Goal: Transaction & Acquisition: Purchase product/service

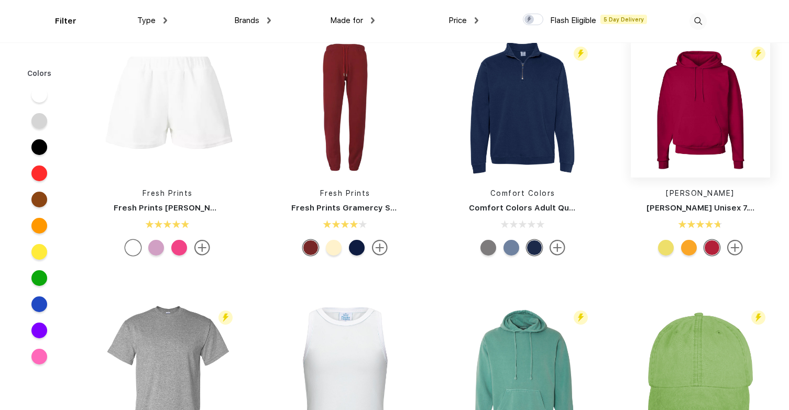
scroll to position [2401, 0]
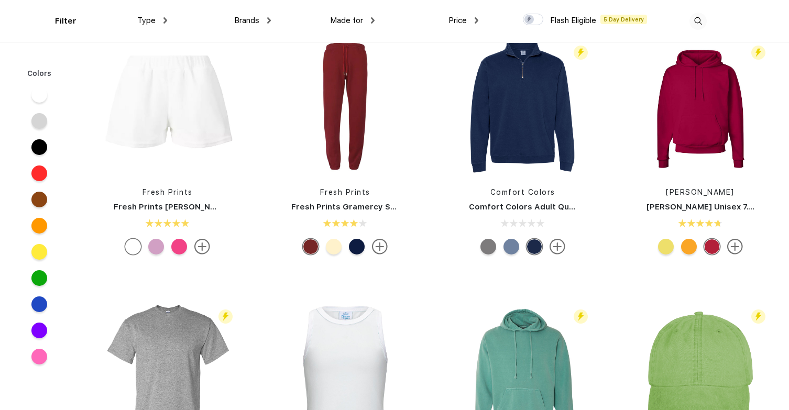
click at [204, 250] on img at bounding box center [202, 247] width 16 height 16
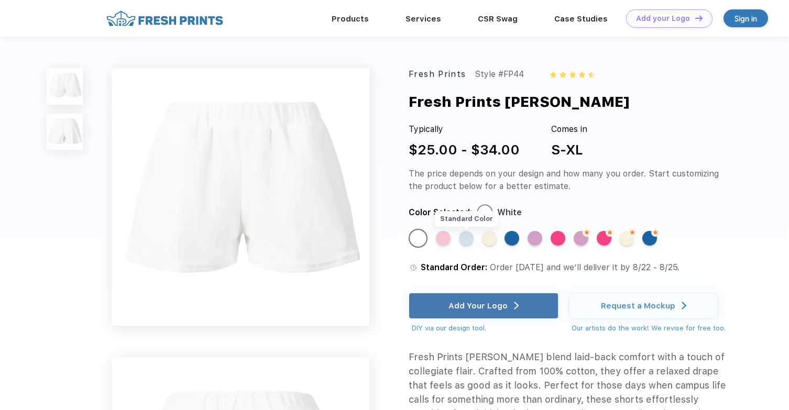
click at [462, 237] on div "Standard Color" at bounding box center [466, 238] width 15 height 15
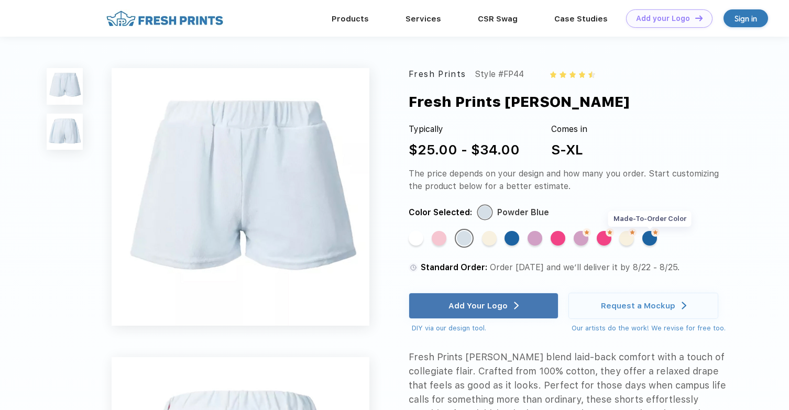
click at [649, 245] on div "Made-to-Order Color" at bounding box center [649, 238] width 15 height 15
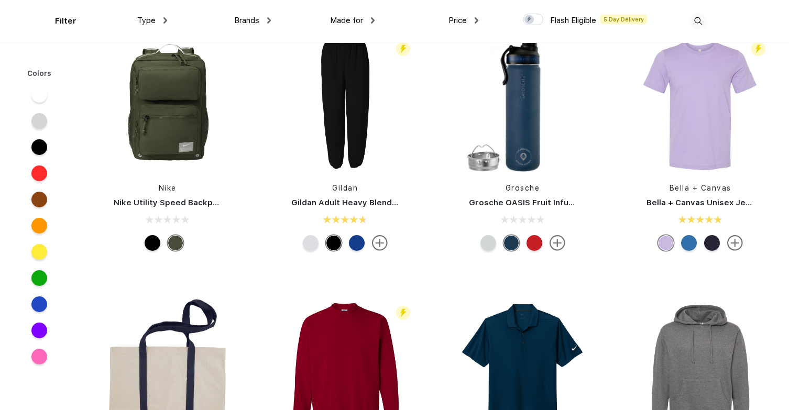
scroll to position [1371, 0]
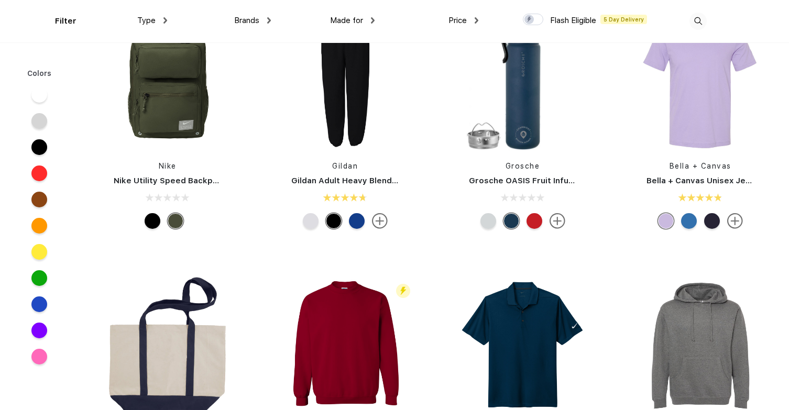
click at [737, 215] on img at bounding box center [735, 221] width 16 height 16
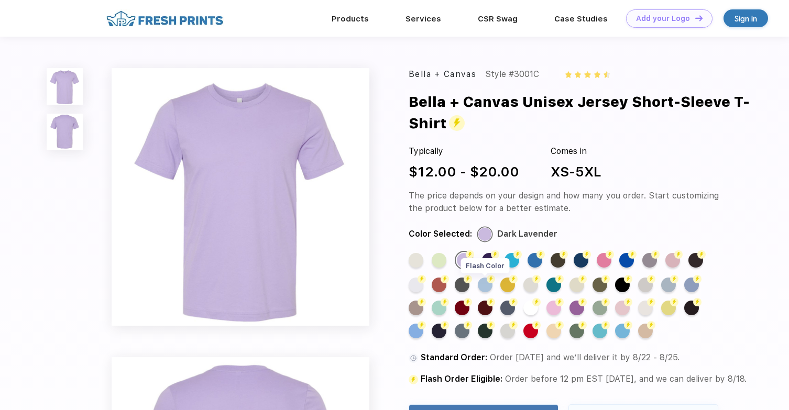
click at [487, 284] on div "Flash Color" at bounding box center [485, 285] width 15 height 15
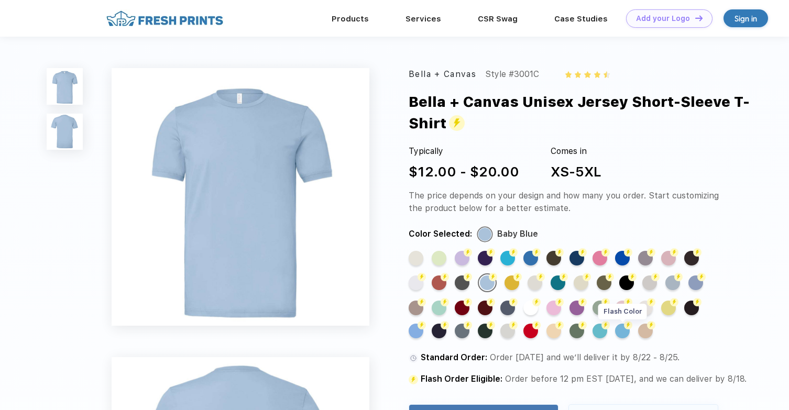
click at [619, 335] on div "Flash Color" at bounding box center [622, 331] width 15 height 15
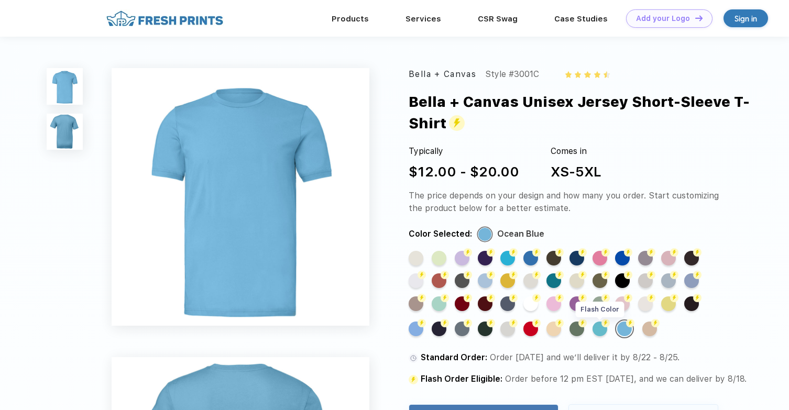
click at [603, 331] on div "Flash Color" at bounding box center [599, 329] width 15 height 15
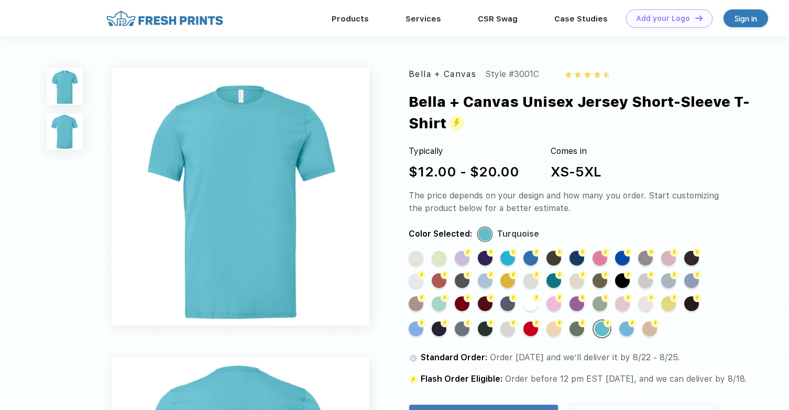
click at [416, 336] on div "Flash Color" at bounding box center [415, 329] width 15 height 15
click at [416, 331] on div "Flash Color" at bounding box center [415, 329] width 15 height 15
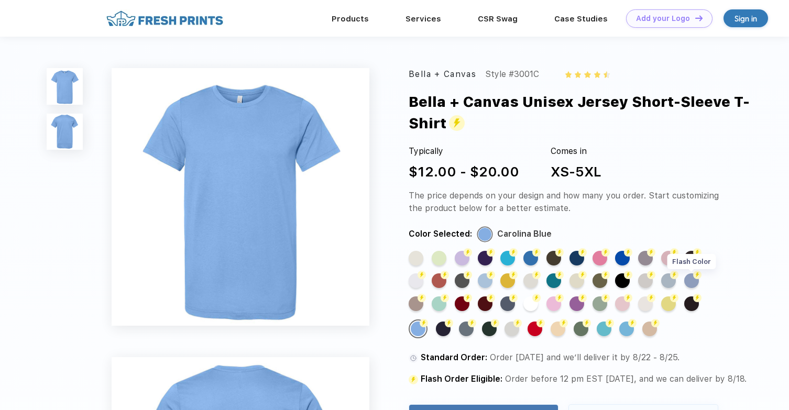
click at [692, 285] on div "Flash Color" at bounding box center [691, 280] width 15 height 15
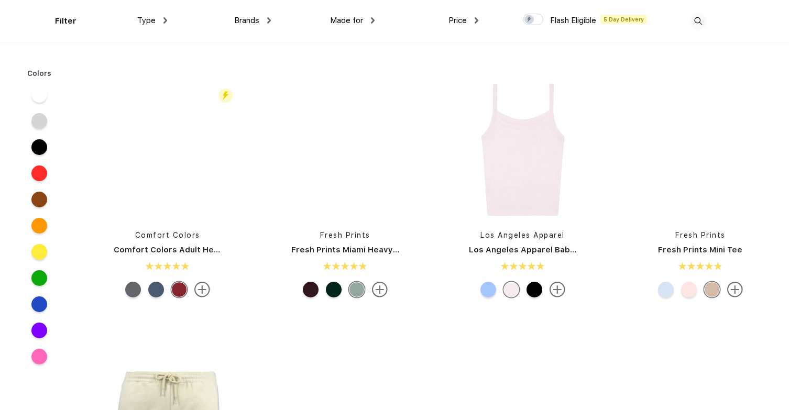
scroll to position [777, 0]
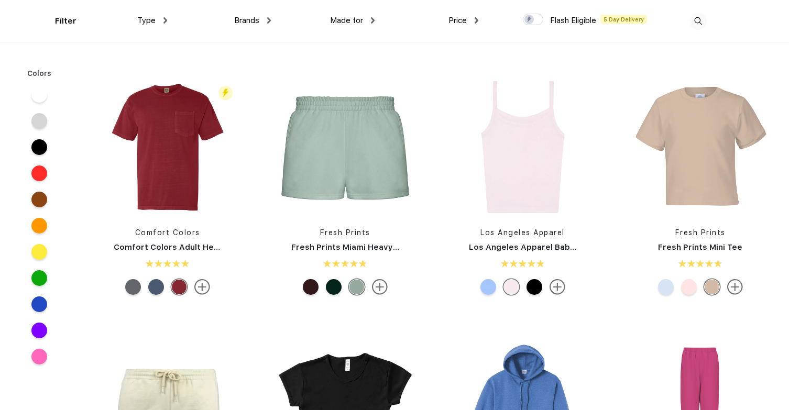
click at [490, 286] on div at bounding box center [488, 287] width 16 height 16
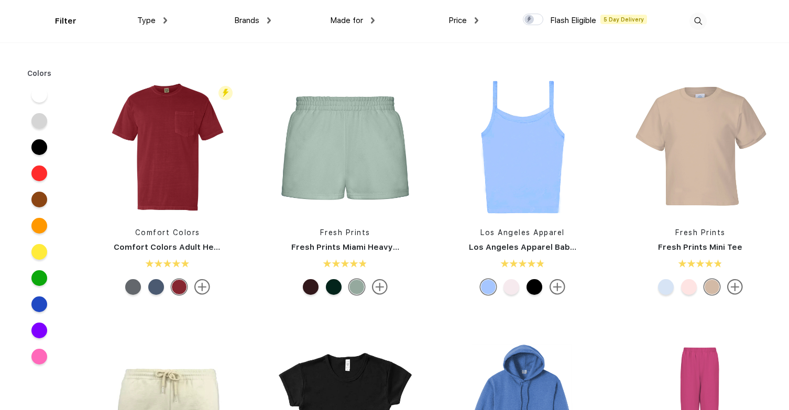
click at [526, 288] on div at bounding box center [534, 287] width 16 height 16
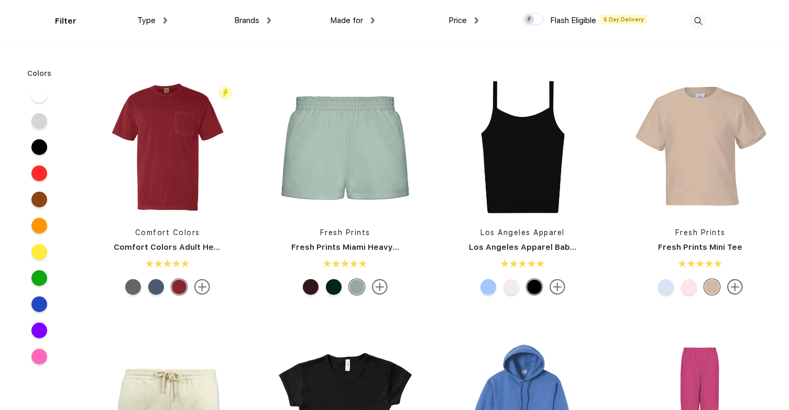
click at [516, 288] on div at bounding box center [511, 287] width 16 height 16
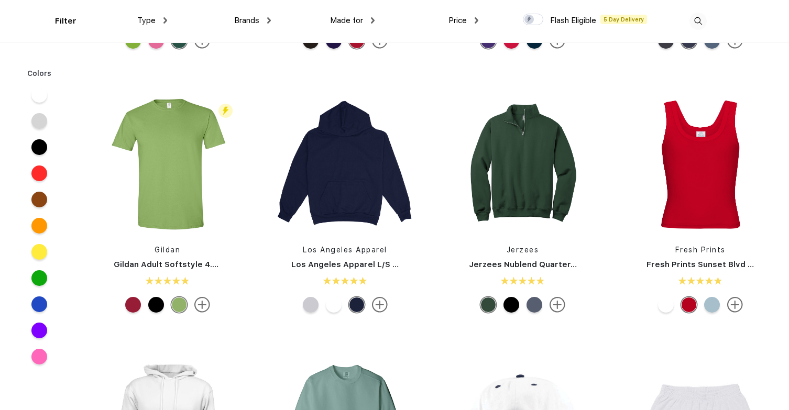
scroll to position [1880, 0]
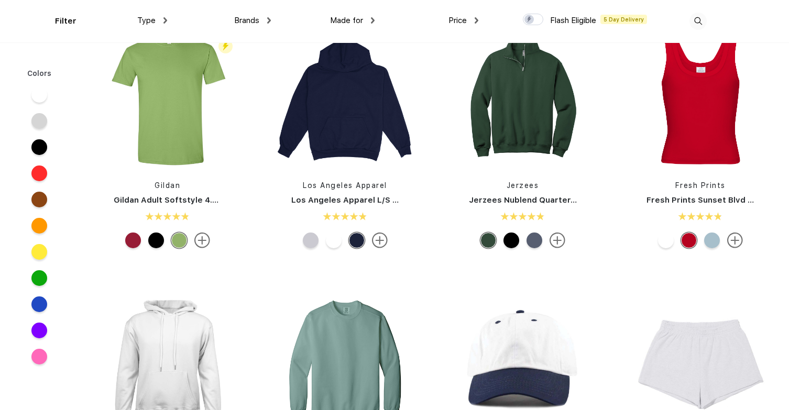
click at [712, 239] on div at bounding box center [712, 241] width 16 height 16
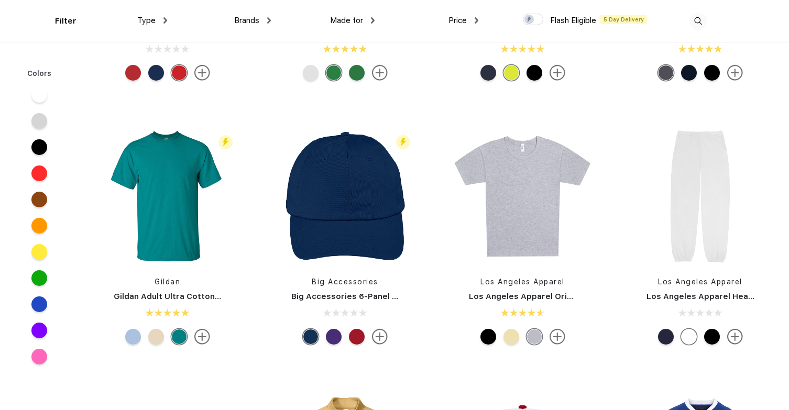
scroll to position [3917, 0]
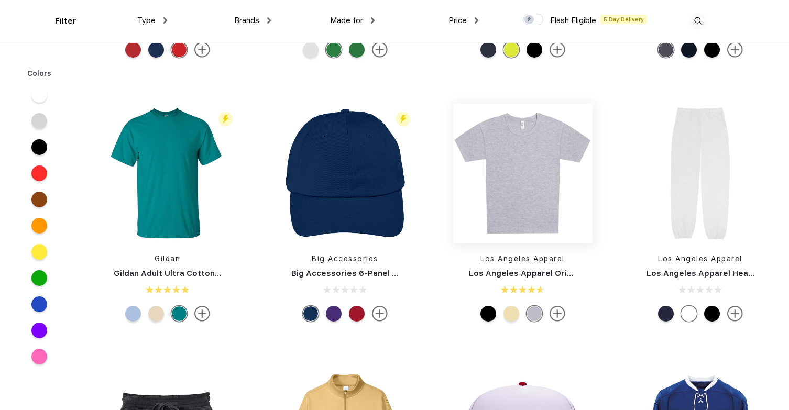
click at [533, 237] on img at bounding box center [522, 173] width 139 height 139
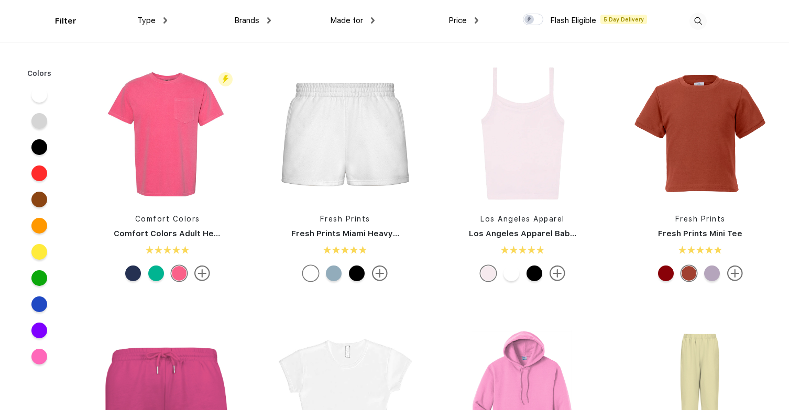
scroll to position [792, 0]
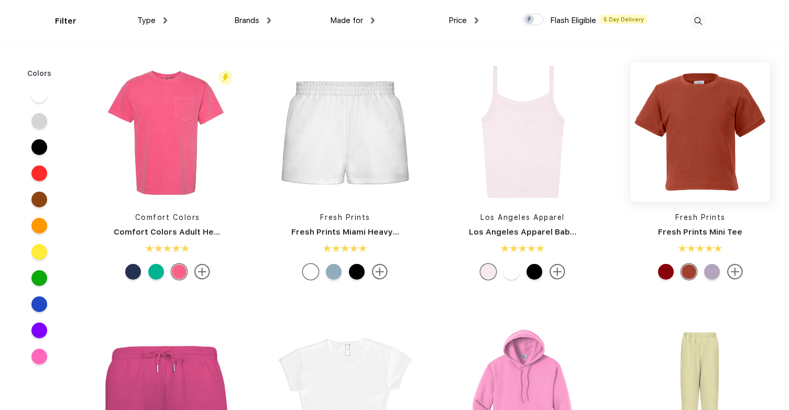
click at [711, 130] on img at bounding box center [700, 131] width 139 height 139
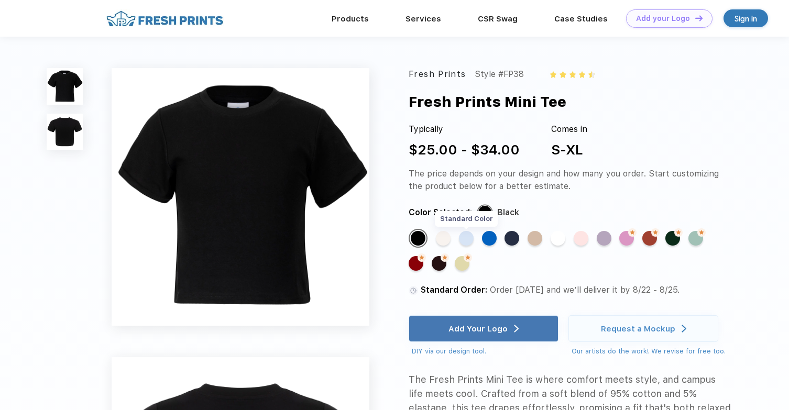
click at [469, 240] on div "Standard Color" at bounding box center [466, 238] width 15 height 15
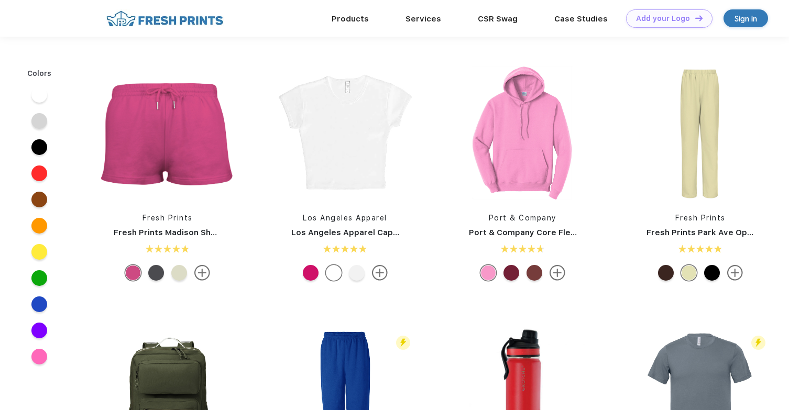
scroll to position [446, 0]
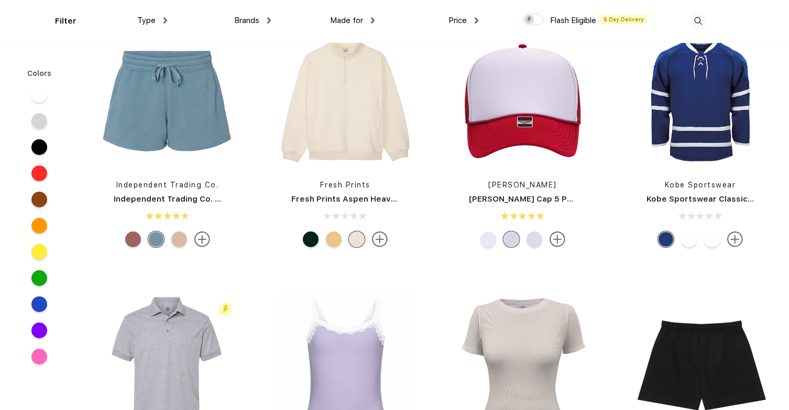
scroll to position [4395, 0]
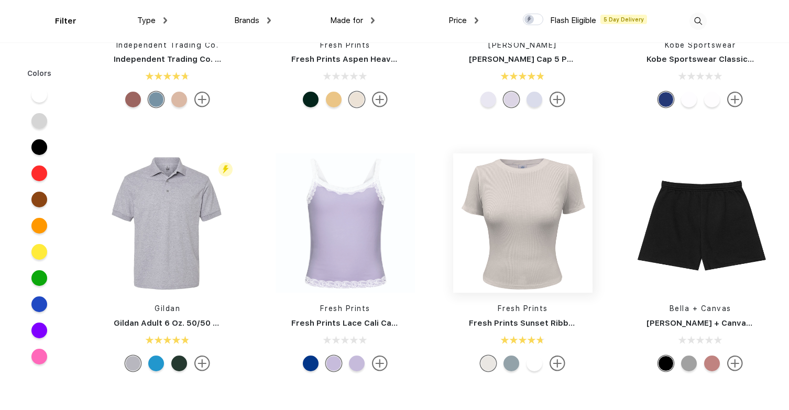
click at [541, 240] on img at bounding box center [522, 222] width 139 height 139
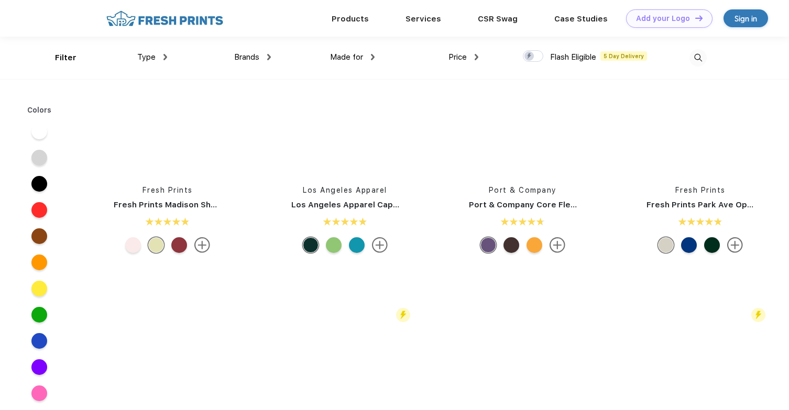
scroll to position [1008, 0]
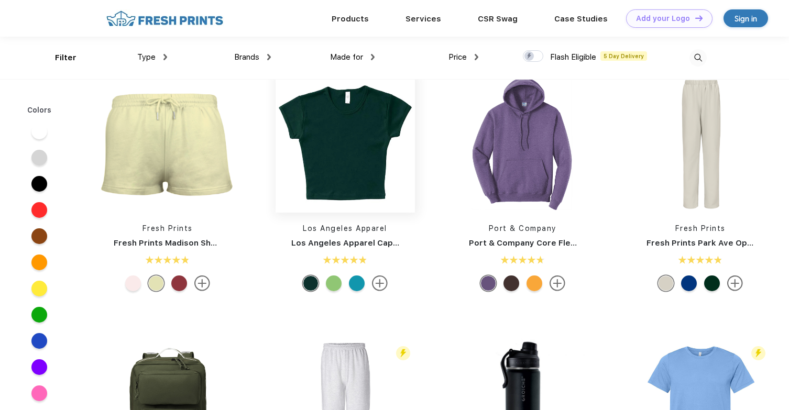
click at [343, 146] on img at bounding box center [344, 142] width 139 height 139
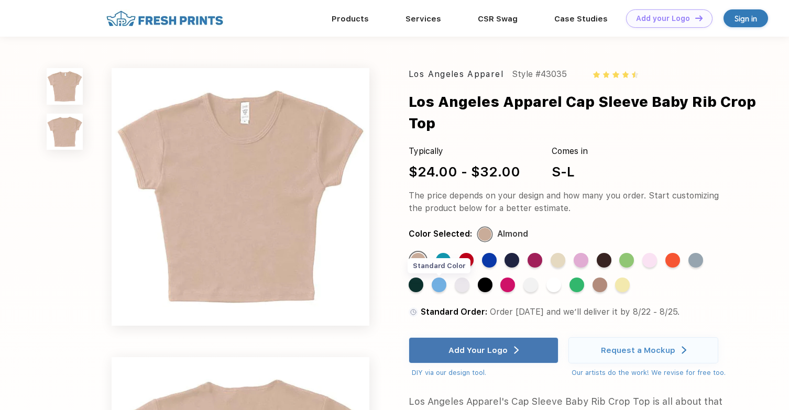
click at [440, 287] on div "Standard Color" at bounding box center [439, 285] width 15 height 15
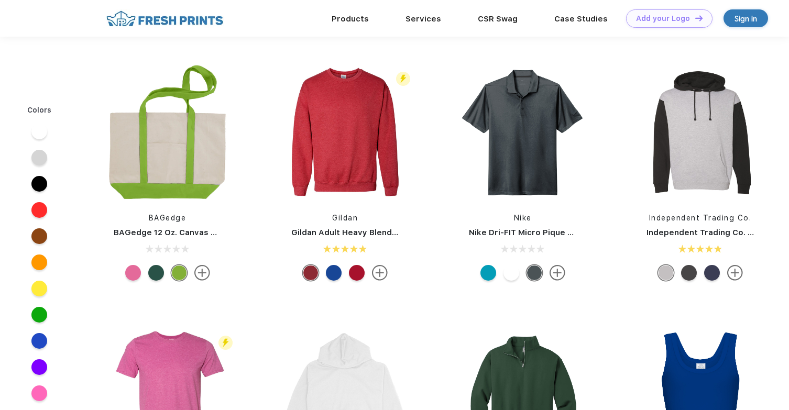
scroll to position [974, 0]
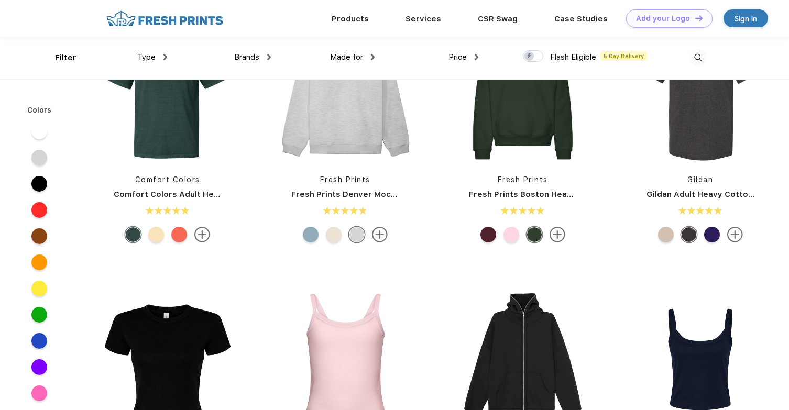
scroll to position [1, 0]
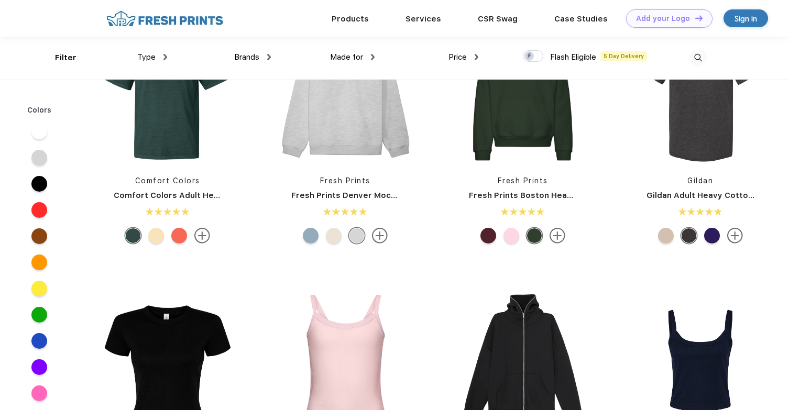
click at [40, 344] on div at bounding box center [39, 341] width 16 height 16
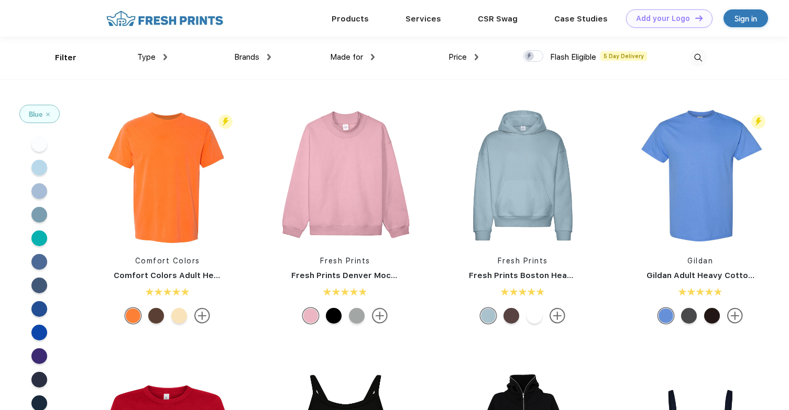
click at [38, 173] on div at bounding box center [39, 168] width 16 height 16
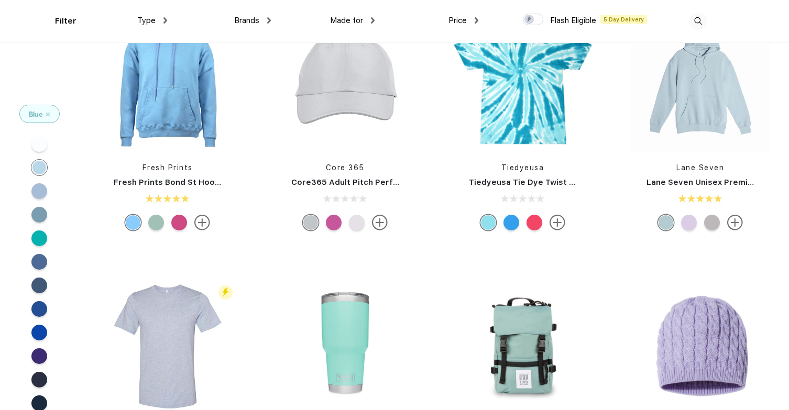
scroll to position [61, 0]
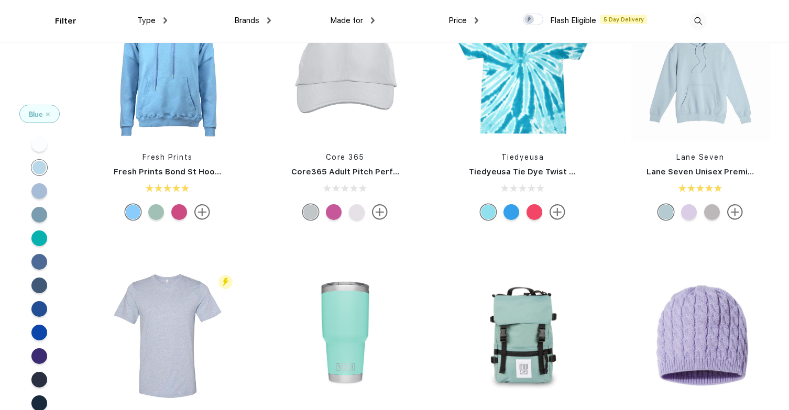
click at [41, 189] on div at bounding box center [39, 191] width 16 height 16
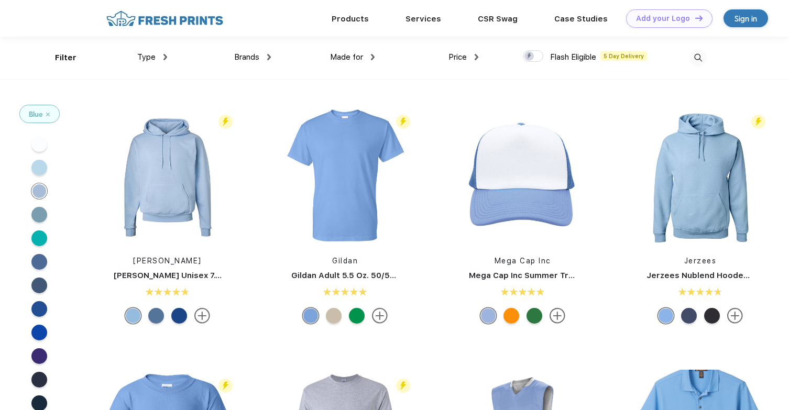
click at [46, 212] on div at bounding box center [39, 215] width 16 height 16
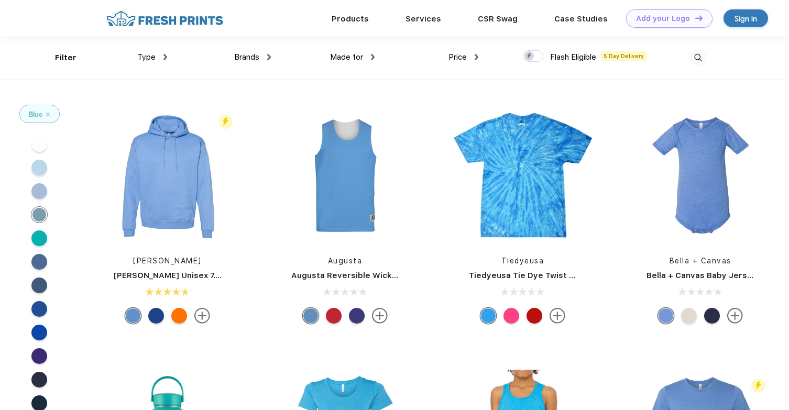
click at [34, 234] on div at bounding box center [39, 238] width 16 height 16
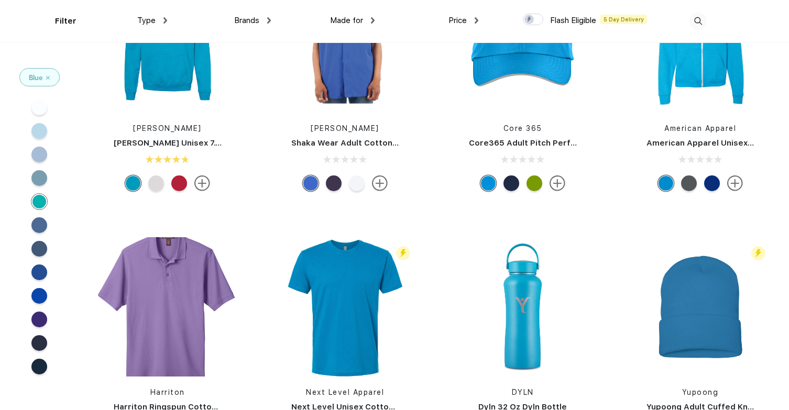
scroll to position [98, 0]
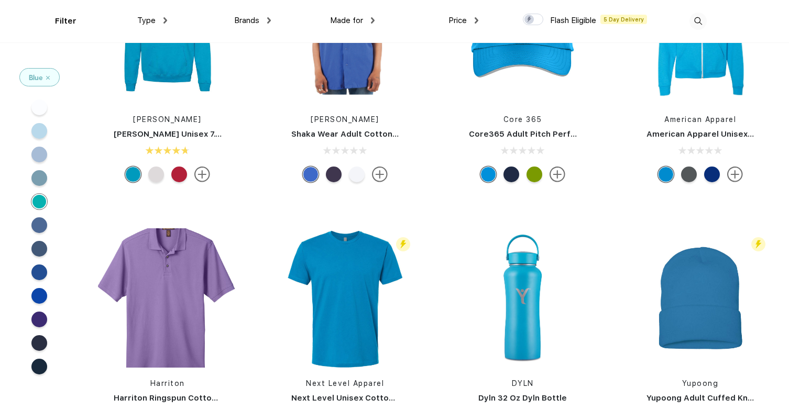
click at [37, 220] on div at bounding box center [39, 225] width 16 height 16
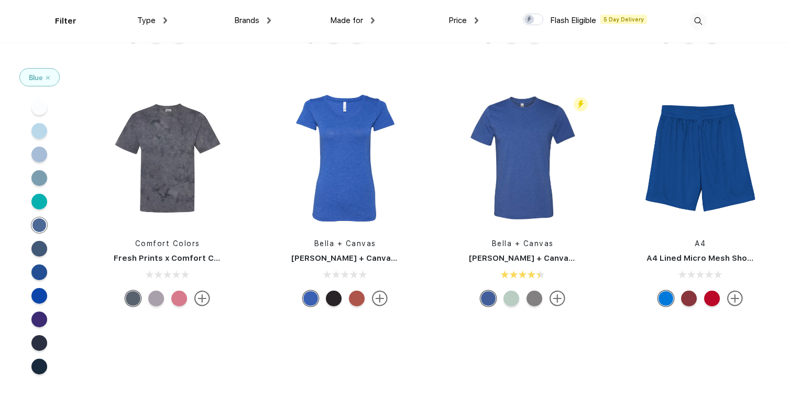
scroll to position [240, 0]
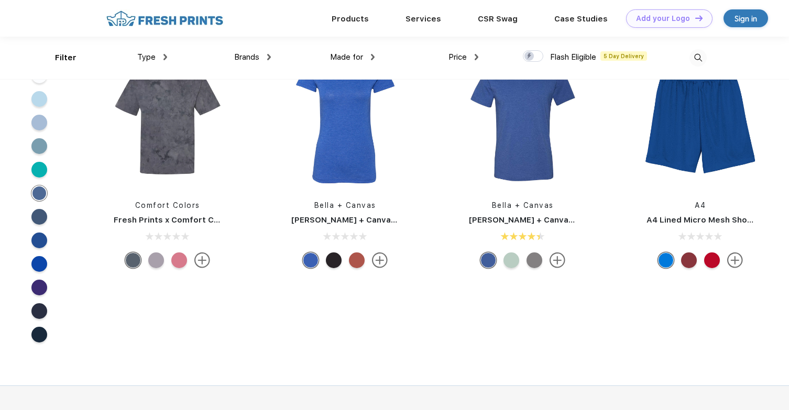
click at [41, 141] on div at bounding box center [39, 146] width 16 height 16
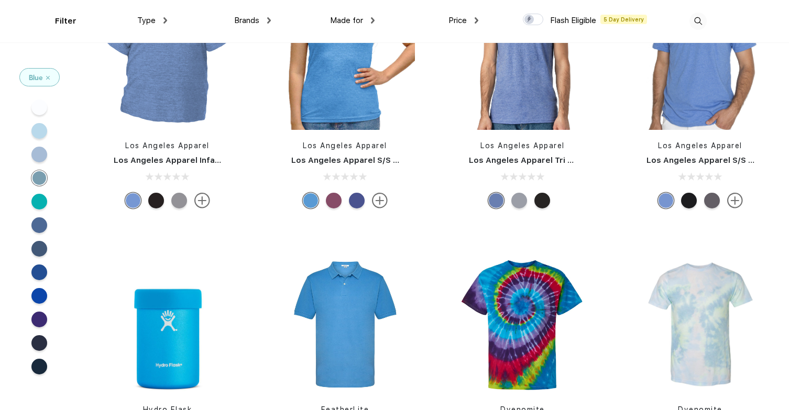
scroll to position [1964, 0]
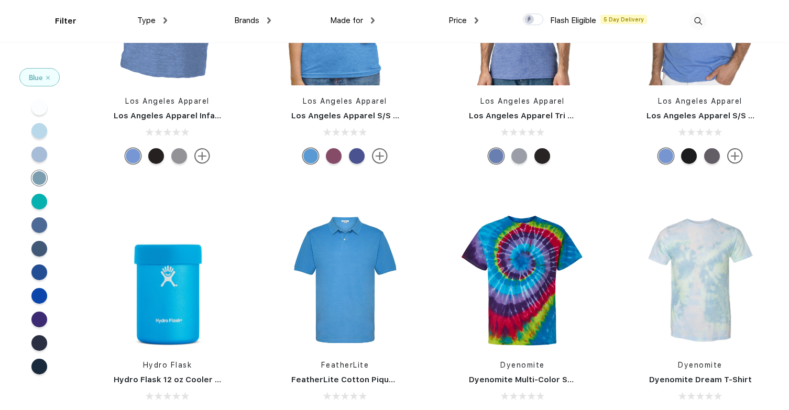
click at [36, 159] on div at bounding box center [39, 155] width 16 height 16
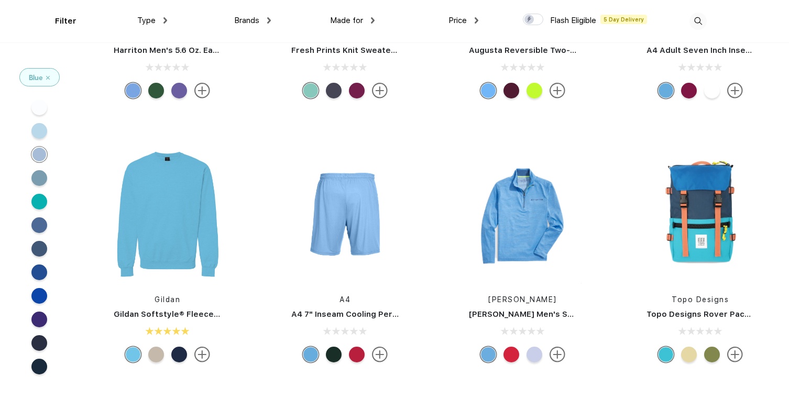
scroll to position [1509, 0]
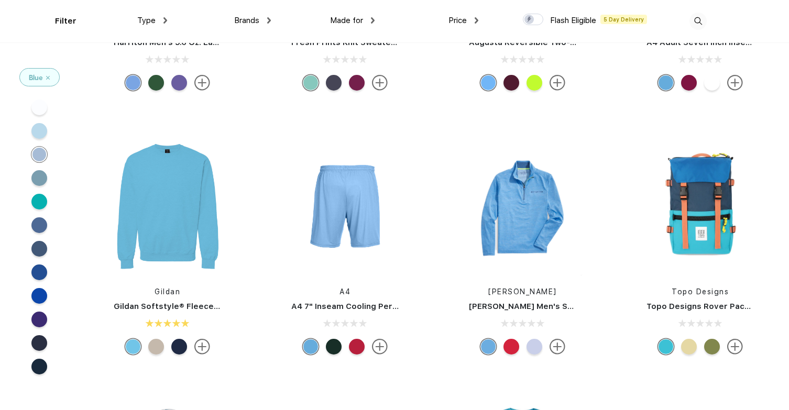
click at [40, 133] on div at bounding box center [39, 131] width 16 height 16
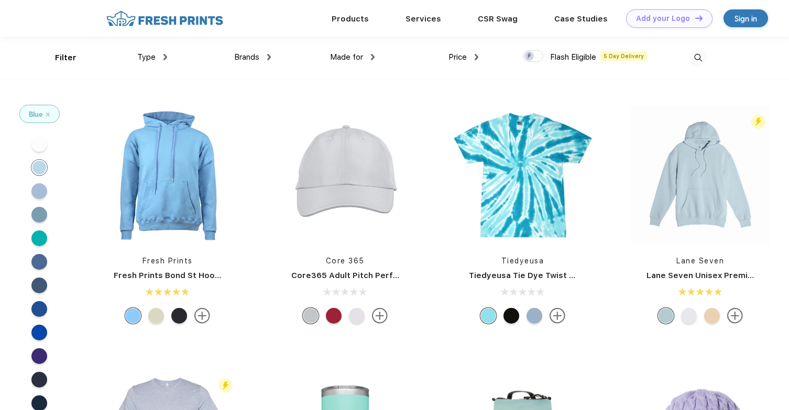
click at [40, 184] on div at bounding box center [39, 191] width 16 height 16
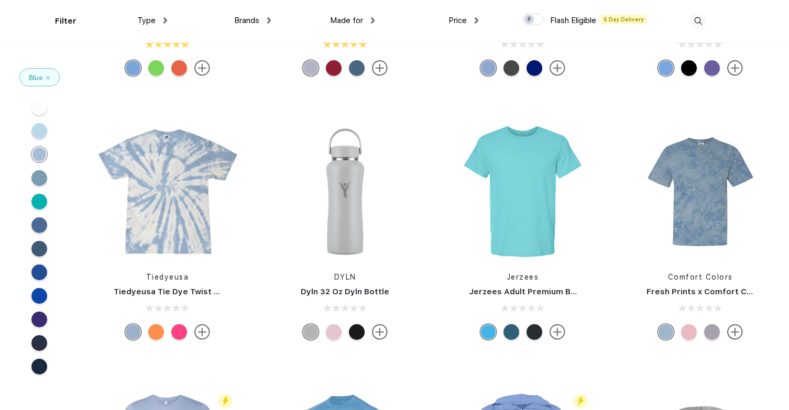
scroll to position [471, 0]
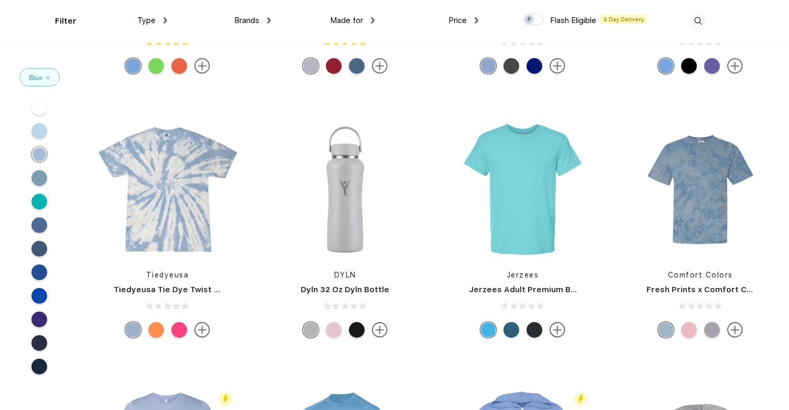
click at [42, 82] on div "Blue" at bounding box center [39, 77] width 39 height 17
click at [46, 75] on div "Blue" at bounding box center [39, 77] width 39 height 17
click at [49, 79] on img at bounding box center [48, 78] width 4 height 4
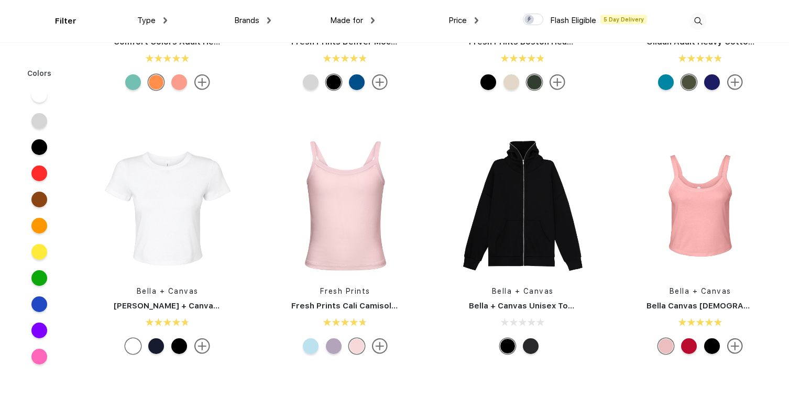
scroll to position [197, 0]
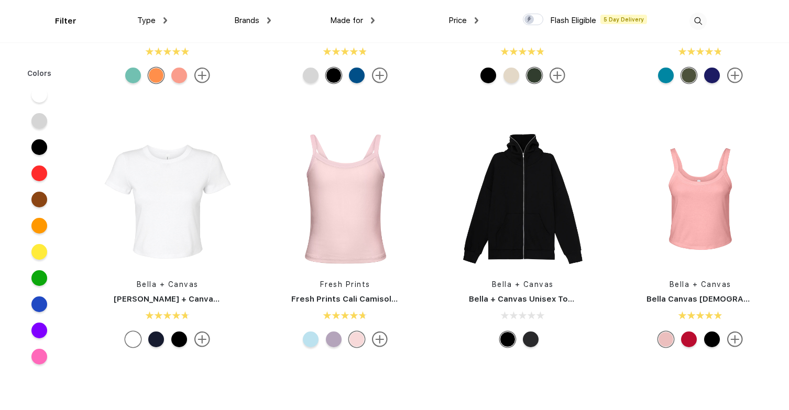
click at [313, 335] on div at bounding box center [311, 340] width 16 height 16
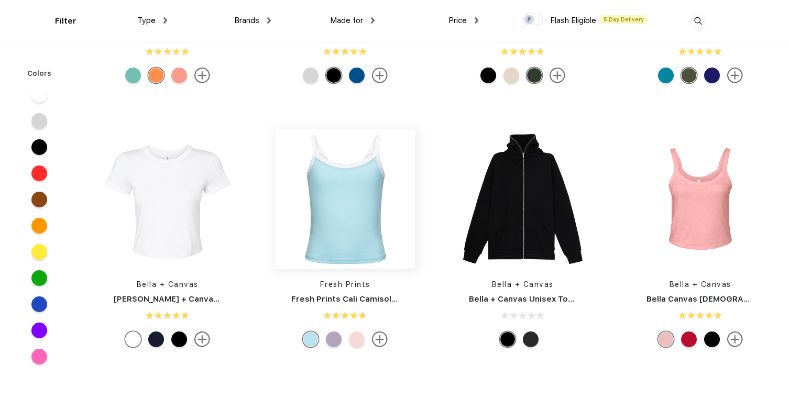
click at [360, 200] on img at bounding box center [344, 198] width 139 height 139
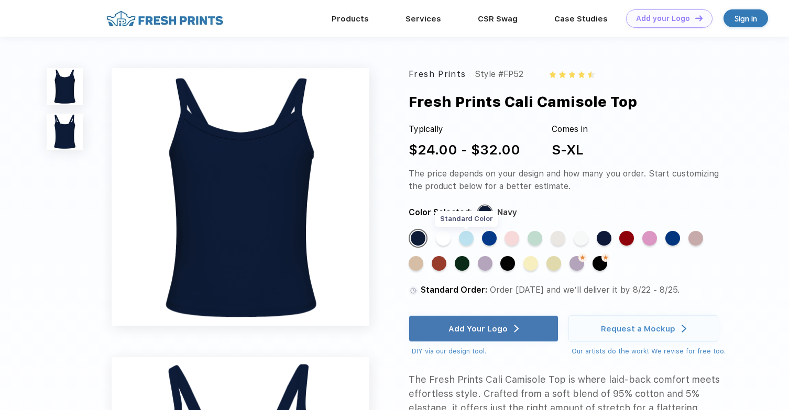
click at [468, 235] on div "Standard Color" at bounding box center [466, 238] width 15 height 15
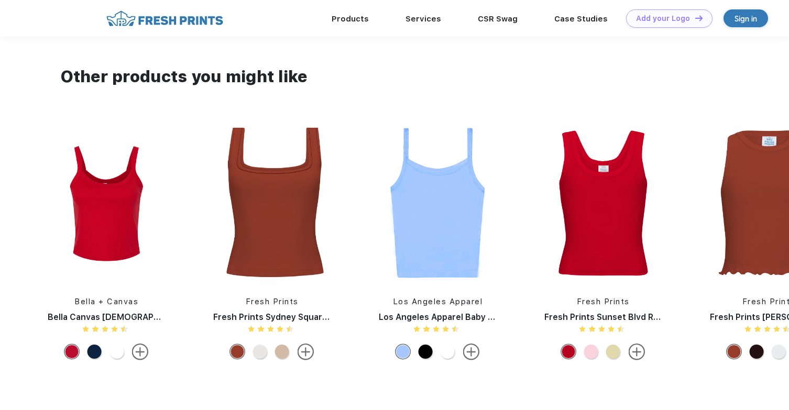
scroll to position [768, 0]
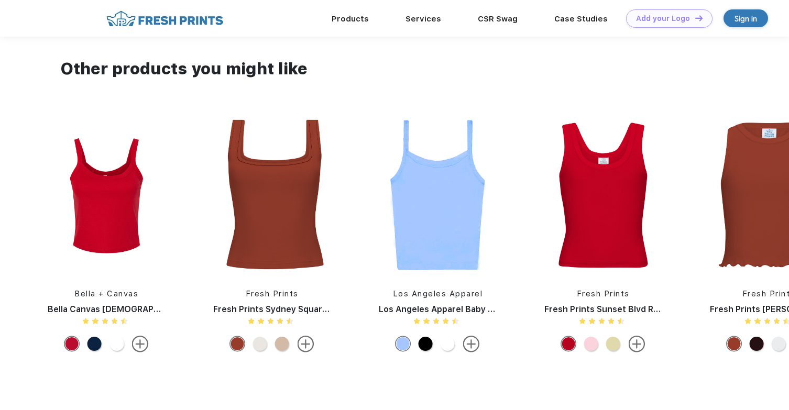
click at [601, 243] on img at bounding box center [603, 195] width 138 height 158
